Goal: Task Accomplishment & Management: Manage account settings

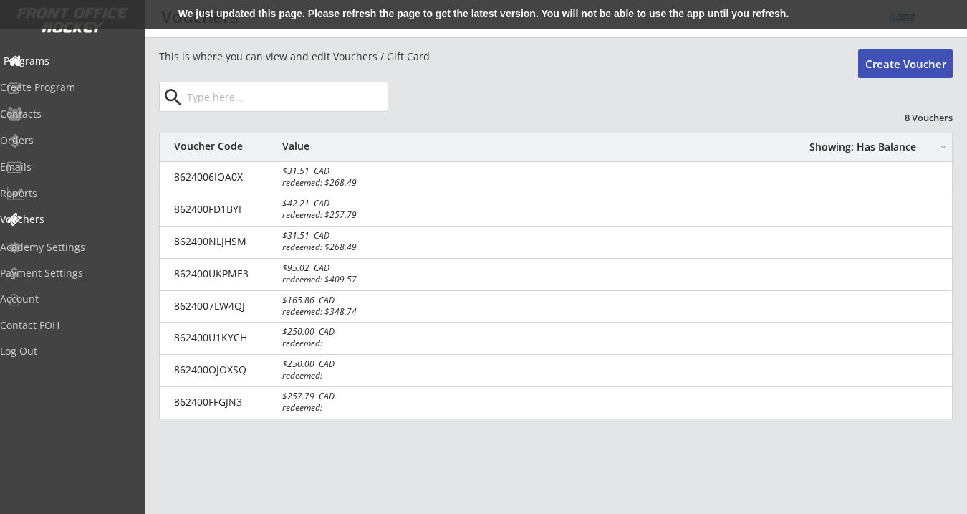
select select ""Showing: Has Balance""
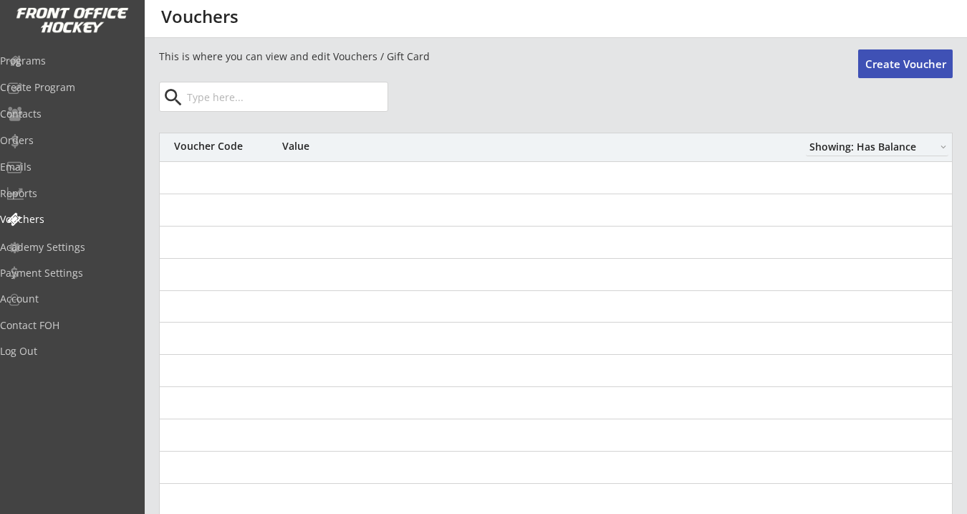
select select ""Showing: Has Balance""
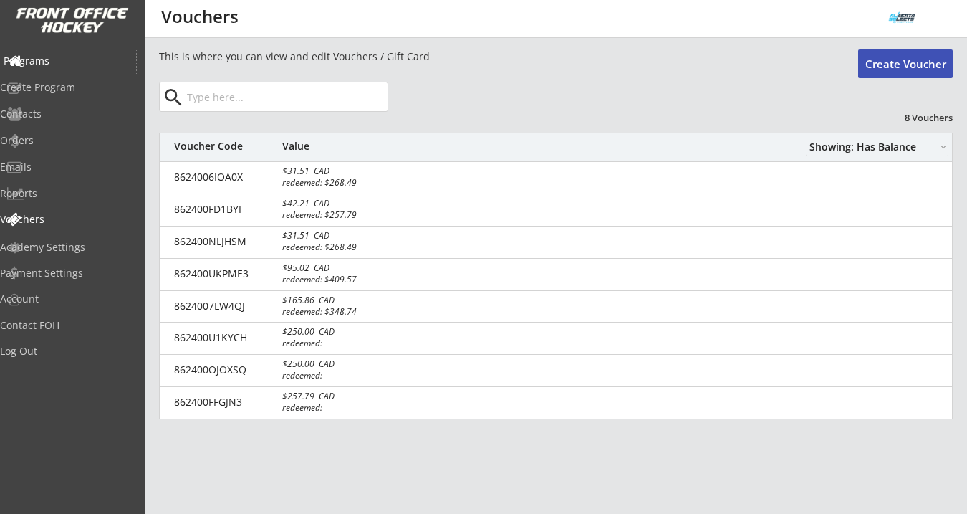
click at [75, 56] on div "Programs" at bounding box center [68, 61] width 129 height 10
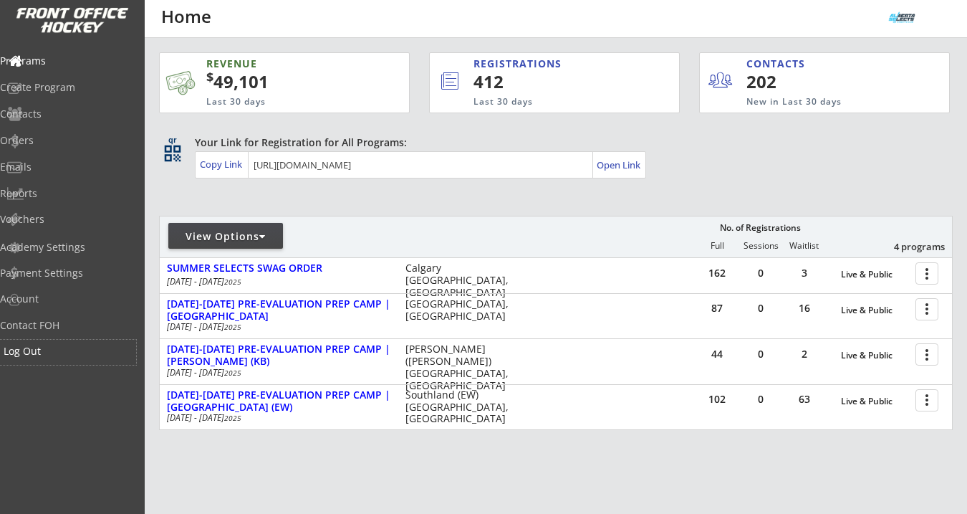
click at [54, 350] on div "Log Out" at bounding box center [68, 351] width 129 height 10
click at [54, 144] on div "Orders" at bounding box center [68, 140] width 129 height 10
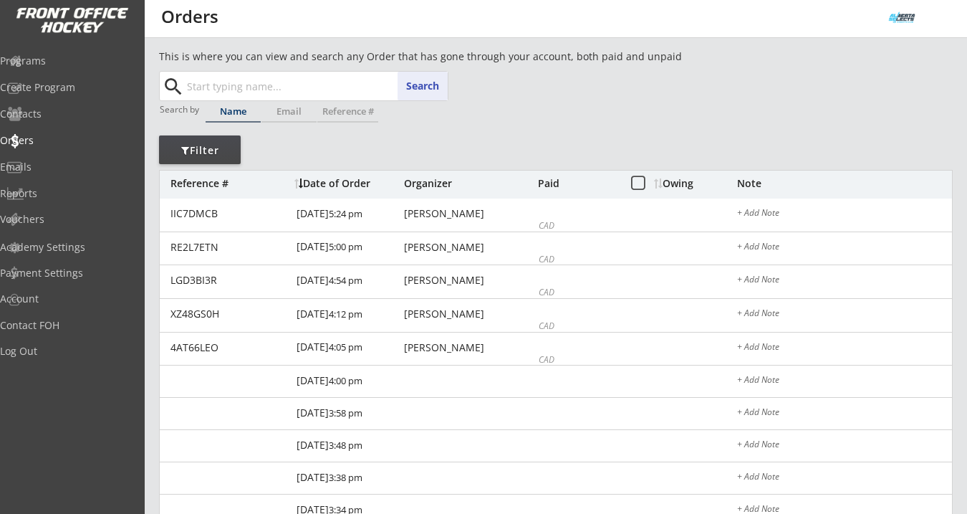
click at [238, 82] on input "text" at bounding box center [316, 86] width 264 height 29
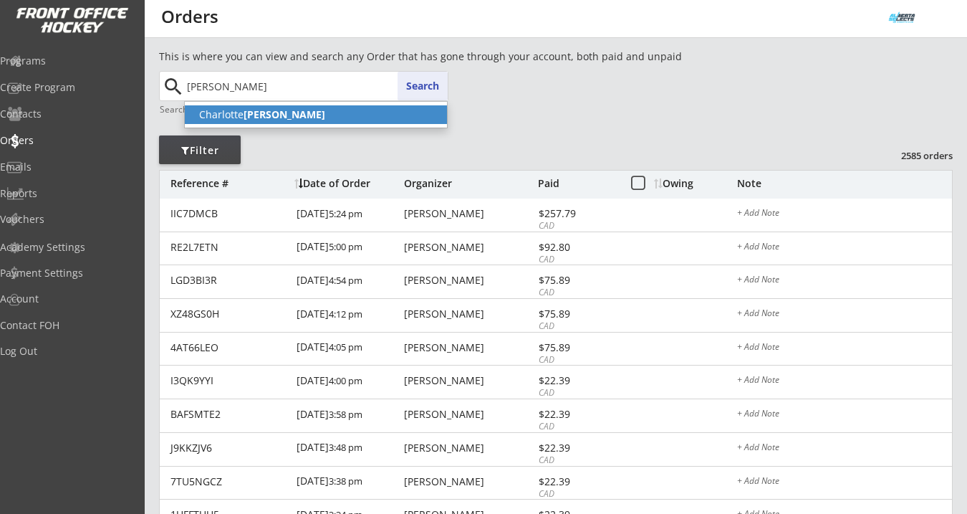
click at [247, 115] on strong "[PERSON_NAME]" at bounding box center [285, 114] width 82 height 14
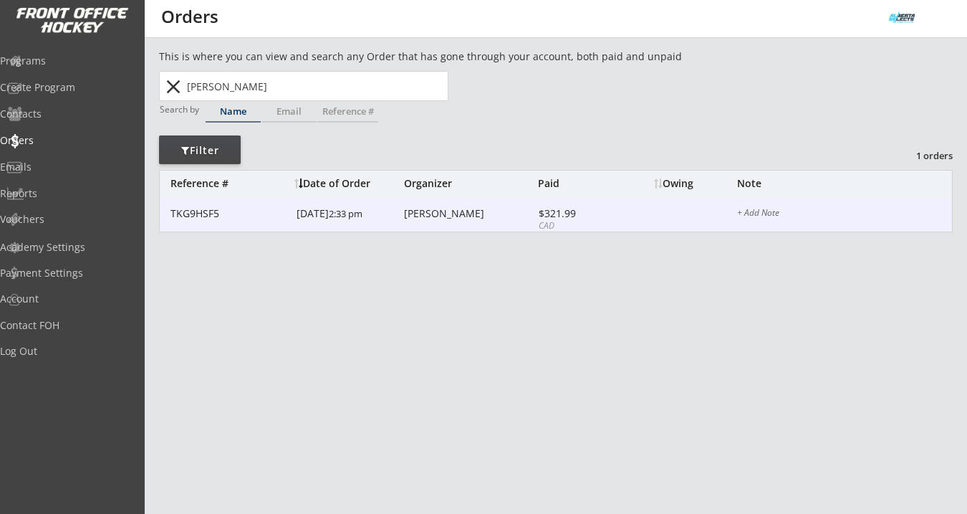
type input "[PERSON_NAME]"
click at [465, 211] on div "[PERSON_NAME]" at bounding box center [469, 214] width 130 height 10
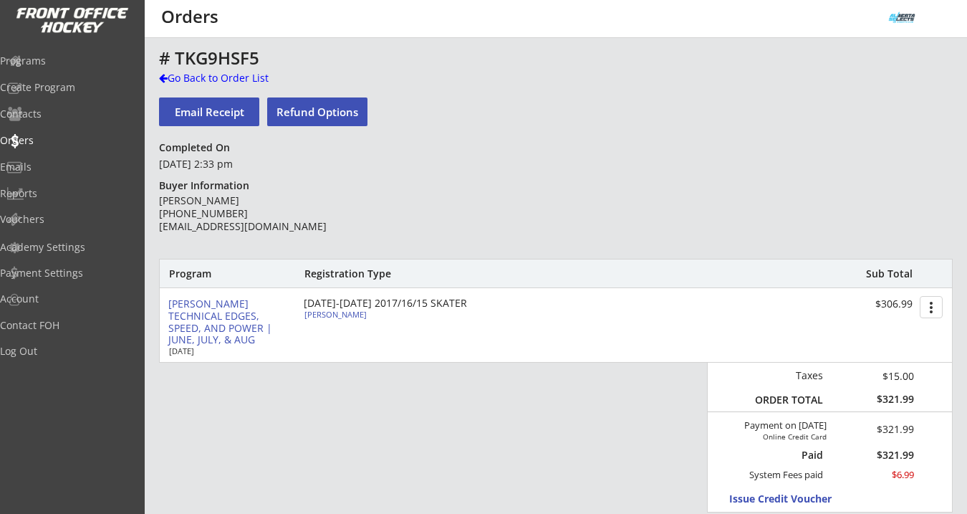
click at [340, 316] on div "[PERSON_NAME]" at bounding box center [385, 314] width 160 height 8
select select ""Forward""
select select ""U10-1""
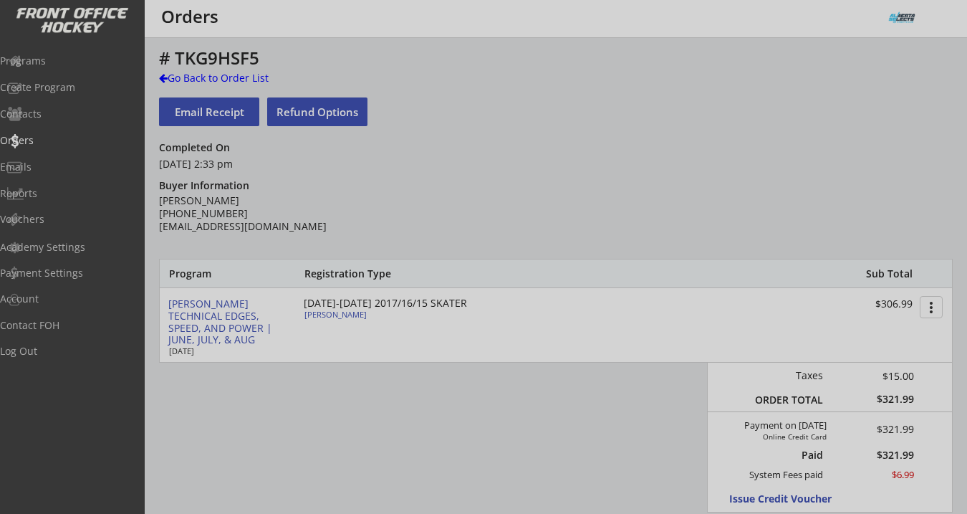
type input "Female"
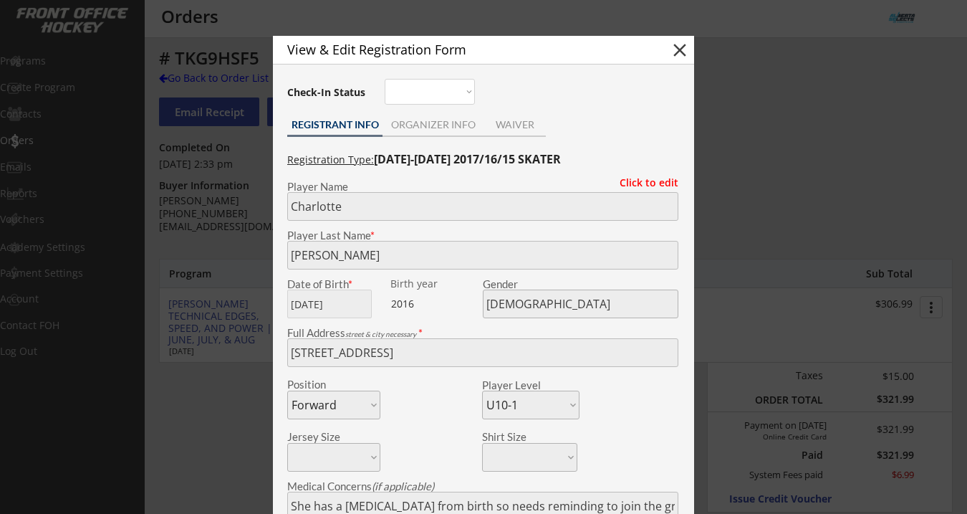
click at [680, 49] on button "close" at bounding box center [679, 49] width 21 height 21
select select ""PLACEHOLDER_1427118222253""
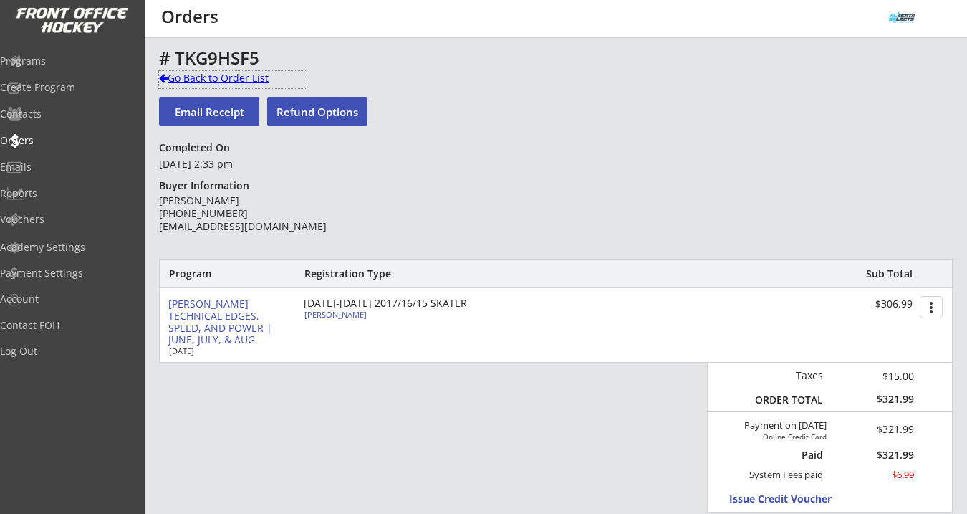
click at [242, 85] on div "Go Back to Order List" at bounding box center [233, 79] width 148 height 17
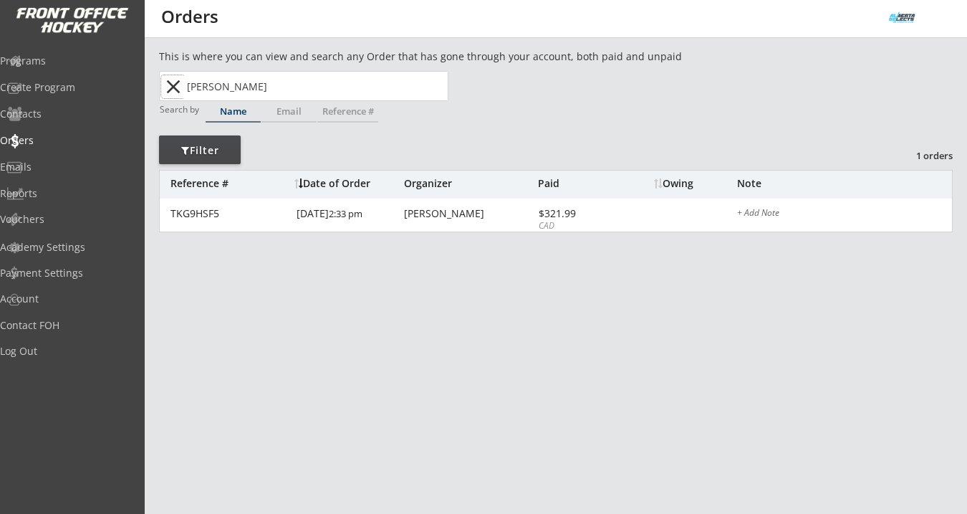
click at [171, 85] on button "close" at bounding box center [173, 86] width 24 height 23
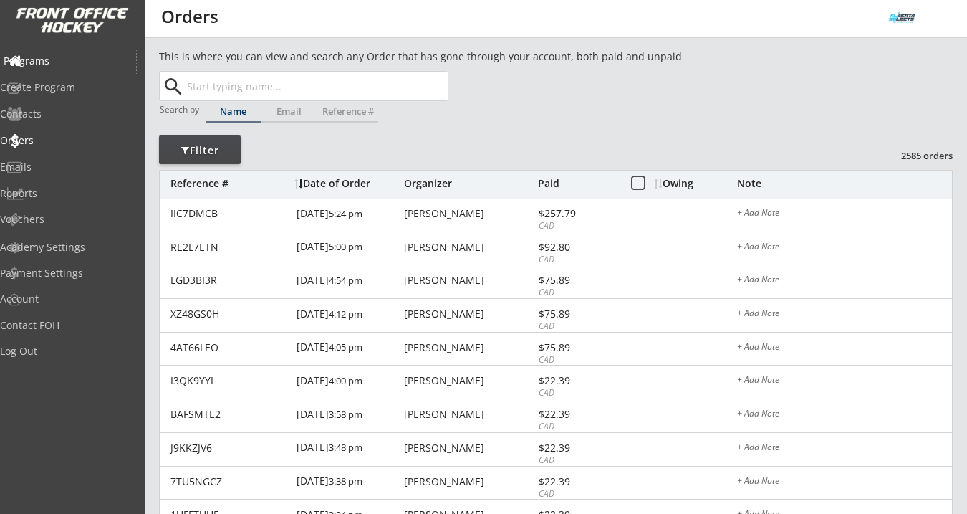
click at [60, 59] on div "Programs" at bounding box center [68, 61] width 129 height 10
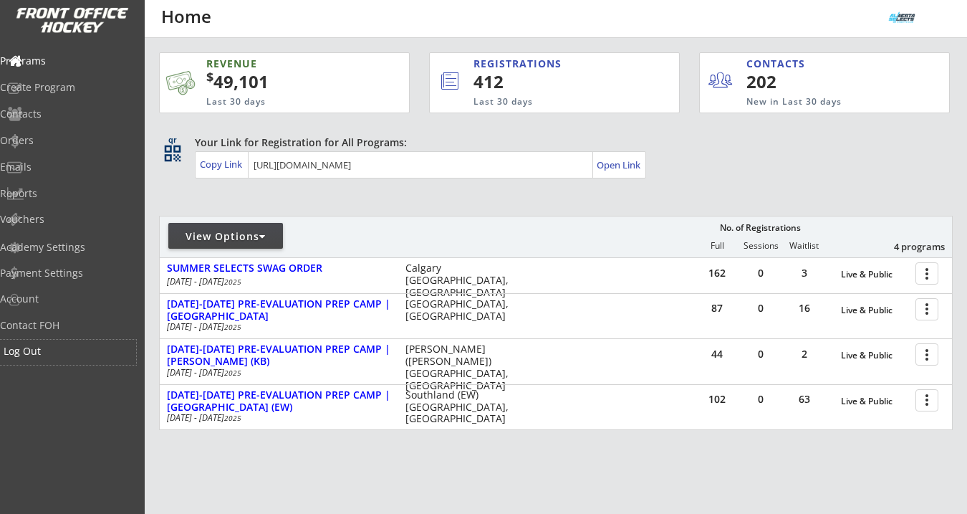
click at [40, 363] on div "Log Out" at bounding box center [68, 352] width 136 height 25
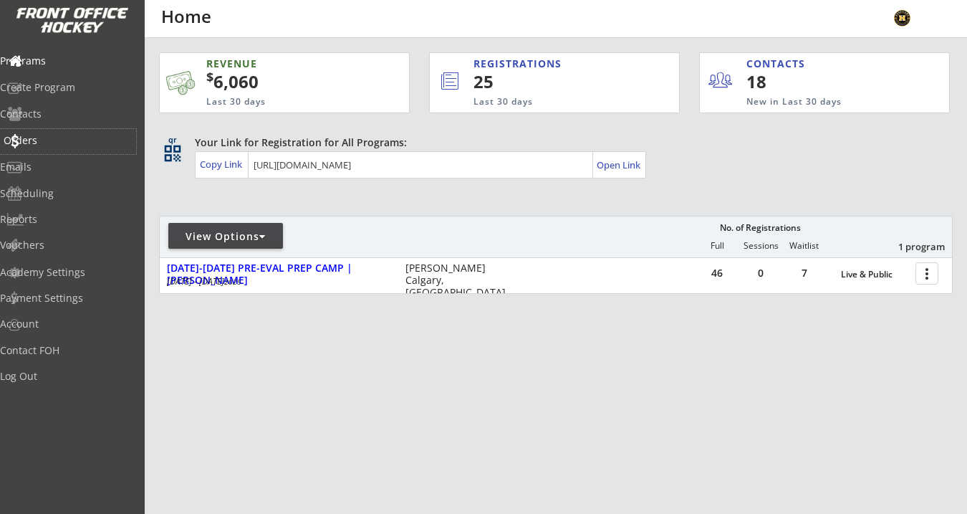
click at [54, 138] on div "Orders" at bounding box center [68, 140] width 129 height 10
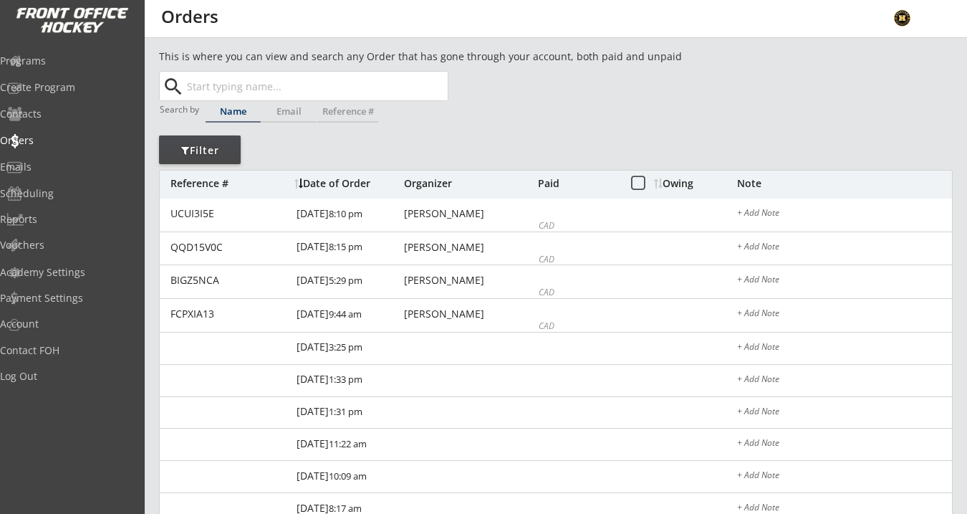
click at [197, 80] on input "text" at bounding box center [316, 86] width 264 height 29
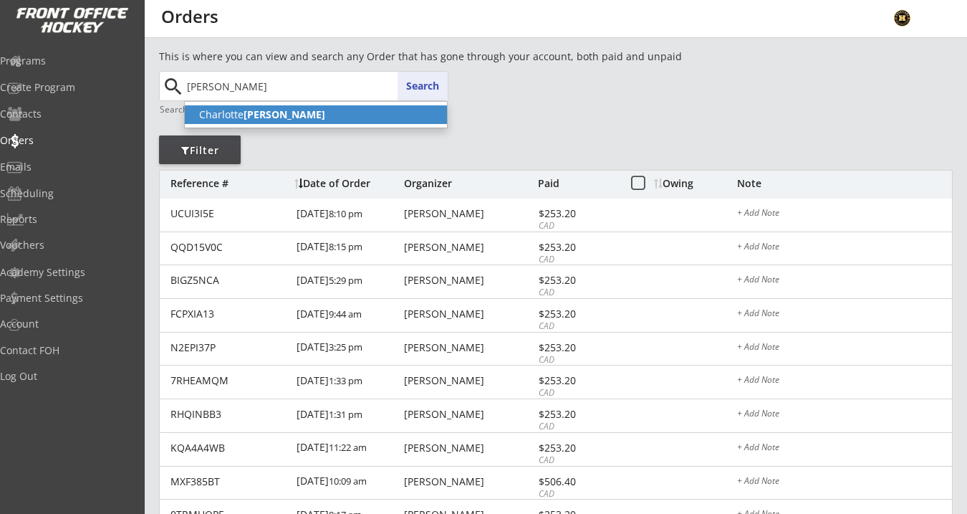
click at [216, 116] on p "[PERSON_NAME]" at bounding box center [316, 114] width 262 height 19
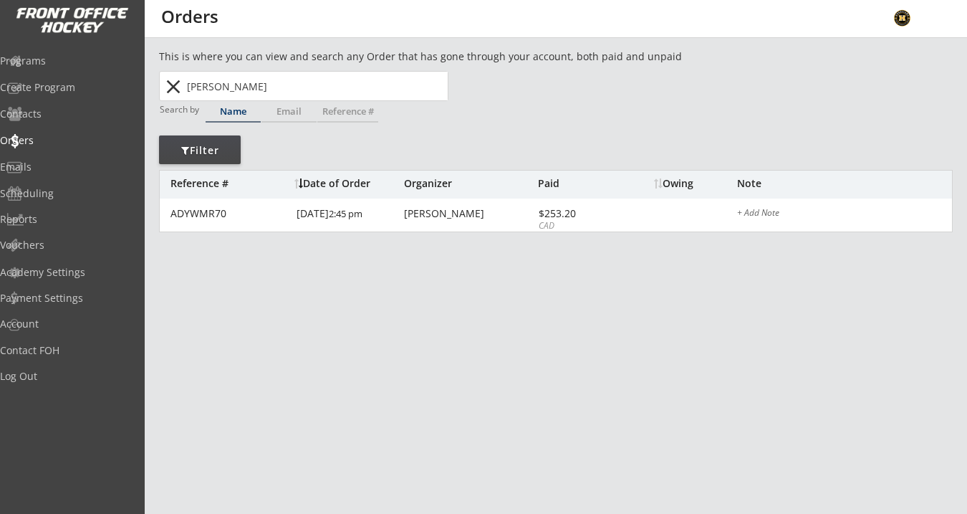
type input "[PERSON_NAME]"
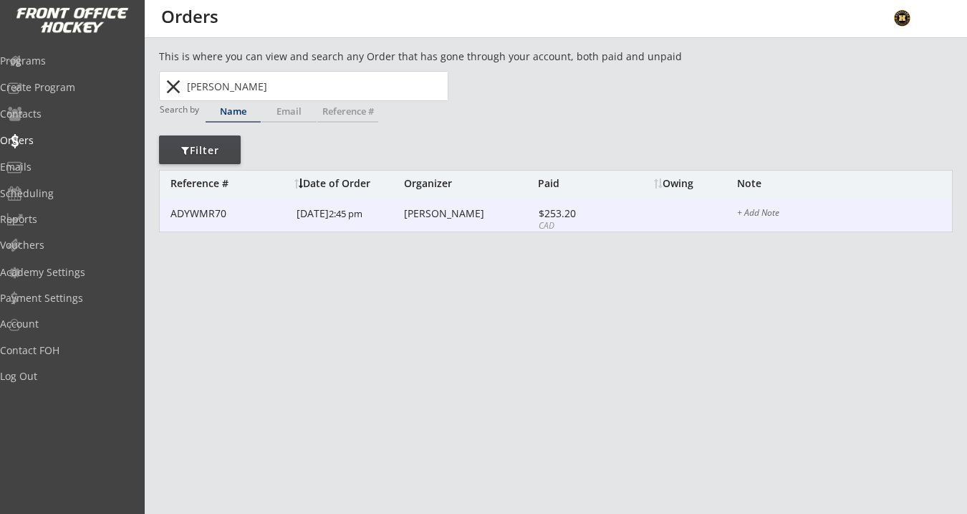
click at [435, 223] on div "ADYWMR70 [DATE] 2:45 pm [PERSON_NAME] $253.20 CAD + Add Note" at bounding box center [556, 216] width 793 height 34
